Goal: Entertainment & Leisure: Consume media (video, audio)

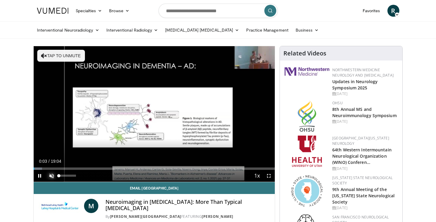
click at [52, 176] on span "Video Player" at bounding box center [52, 176] width 12 height 12
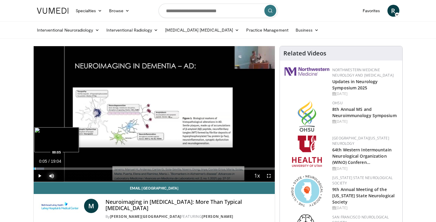
click at [35, 168] on div "Progress Bar" at bounding box center [35, 168] width 1 height 2
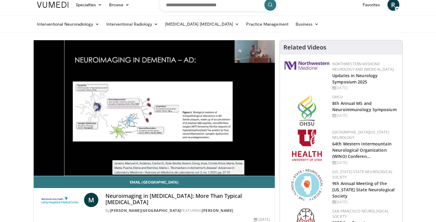
scroll to position [6, 0]
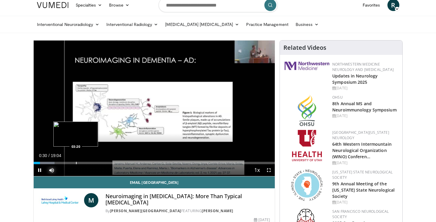
click at [76, 163] on div "Progress Bar" at bounding box center [76, 163] width 1 height 2
click at [85, 163] on div "Progress Bar" at bounding box center [85, 163] width 1 height 2
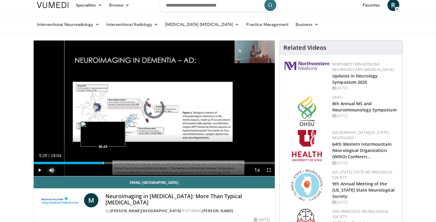
click at [103, 163] on div "Progress Bar" at bounding box center [103, 163] width 1 height 2
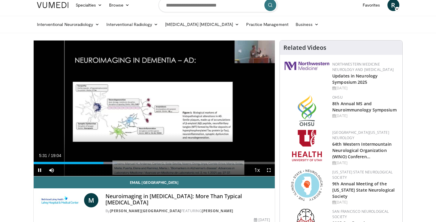
click at [113, 164] on div "Current Time 5:31 / Duration 19:04 Pause Skip Backward Skip Forward Mute 100% L…" at bounding box center [154, 170] width 241 height 12
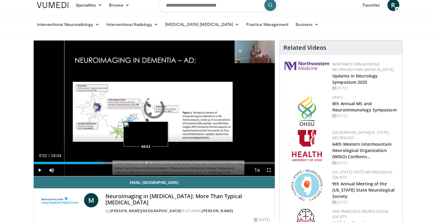
click at [146, 163] on div "Progress Bar" at bounding box center [146, 163] width 1 height 2
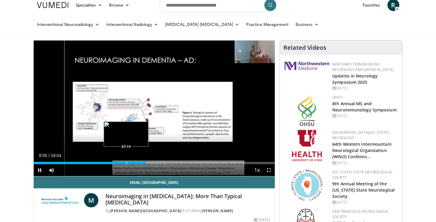
click at [126, 162] on div "Progress Bar" at bounding box center [126, 163] width 1 height 2
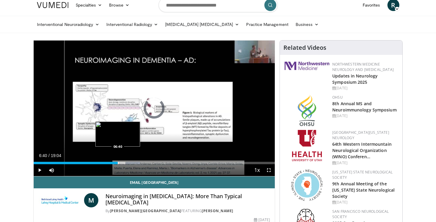
click at [118, 162] on div "Progress Bar" at bounding box center [118, 163] width 1 height 2
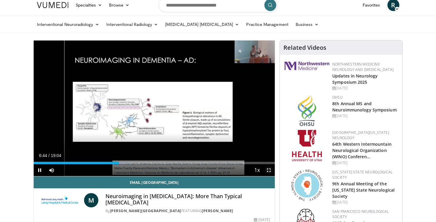
click at [268, 168] on span "Video Player" at bounding box center [269, 170] width 12 height 12
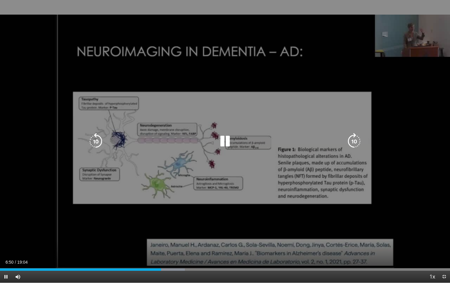
click at [395, 134] on div "10 seconds Tap to unmute" at bounding box center [225, 141] width 450 height 282
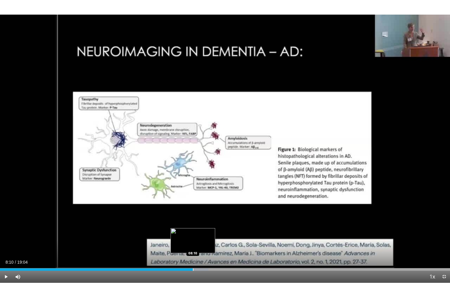
click at [193, 222] on div "Progress Bar" at bounding box center [193, 269] width 1 height 2
click at [200, 222] on div "Progress Bar" at bounding box center [200, 269] width 1 height 2
click at [211, 222] on div "Progress Bar" at bounding box center [211, 269] width 1 height 2
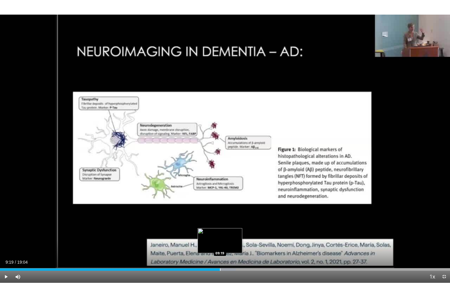
click at [220, 222] on div "Progress Bar" at bounding box center [220, 269] width 1 height 2
click at [234, 222] on div "Progress Bar" at bounding box center [234, 269] width 1 height 2
click at [241, 222] on div "Loaded : 57.65% 09:59 10:13" at bounding box center [225, 268] width 450 height 6
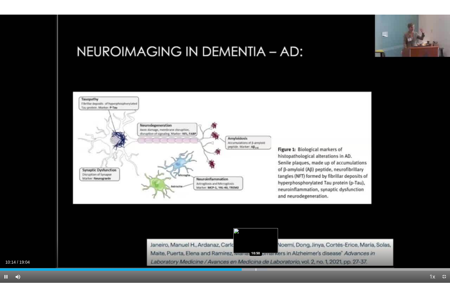
click at [255, 222] on div "Loaded : 59.39% 10:14 10:50" at bounding box center [225, 268] width 450 height 6
click at [244, 222] on div "Progress Bar" at bounding box center [244, 269] width 1 height 2
click at [271, 222] on div "Progress Bar" at bounding box center [271, 269] width 1 height 2
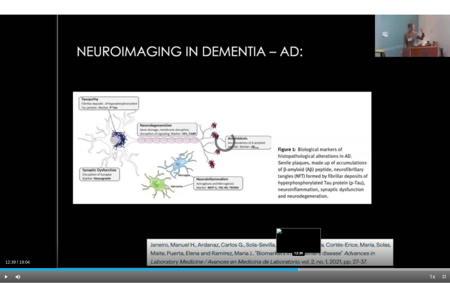
click at [299, 222] on div "Progress Bar" at bounding box center [299, 269] width 1 height 2
click at [314, 222] on div "Progress Bar" at bounding box center [314, 269] width 1 height 2
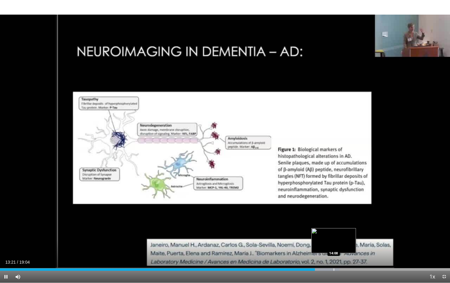
click at [334, 222] on div "Progress Bar" at bounding box center [334, 269] width 1 height 2
click at [348, 222] on div "Current Time 14:09 / Duration 19:04 Pause Skip Backward Skip Forward Mute 100% …" at bounding box center [225, 276] width 450 height 12
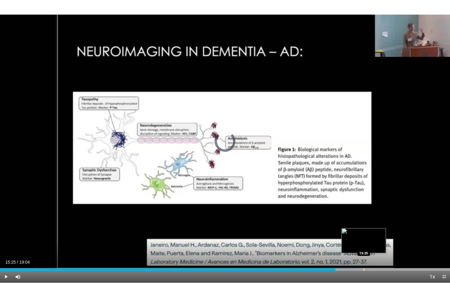
click at [364, 222] on div "Progress Bar" at bounding box center [364, 269] width 1 height 2
click at [378, 222] on div "Progress Bar" at bounding box center [377, 269] width 1 height 2
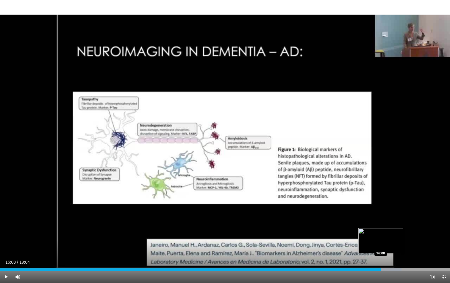
click at [381, 222] on div "Progress Bar" at bounding box center [381, 269] width 1 height 2
click at [392, 222] on div "Progress Bar" at bounding box center [392, 269] width 1 height 2
click at [405, 222] on div "Loaded : 92.58% 16:39 17:08" at bounding box center [225, 268] width 450 height 6
click at [420, 222] on div "Progress Bar" at bounding box center [420, 269] width 1 height 2
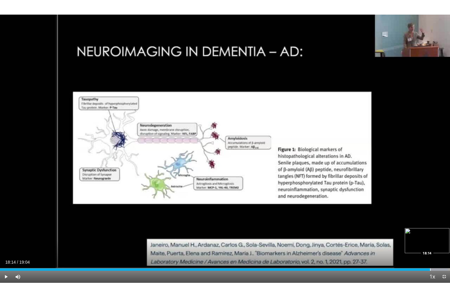
click at [430, 222] on div "Loaded : 99.57% 18:14 18:14" at bounding box center [225, 268] width 450 height 6
click at [435, 222] on span "Video Player" at bounding box center [444, 276] width 12 height 12
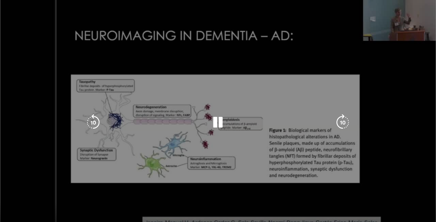
scroll to position [64, 0]
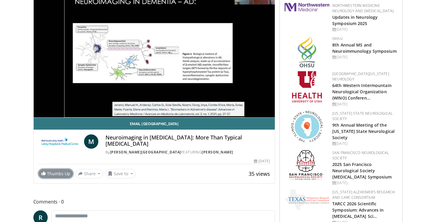
click at [52, 173] on link "Thumbs Up" at bounding box center [55, 173] width 35 height 9
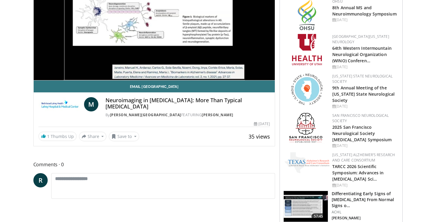
scroll to position [0, 0]
